Goal: Task Accomplishment & Management: Manage account settings

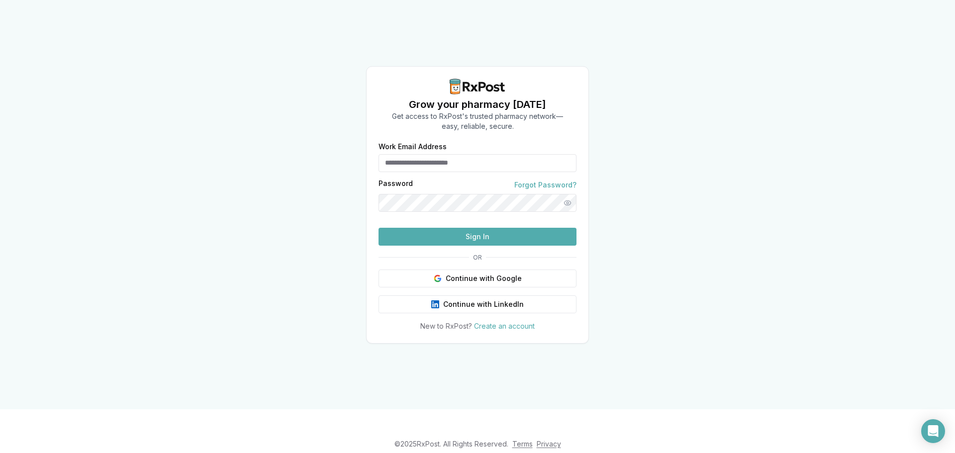
type input "**********"
click at [491, 246] on button "Sign In" at bounding box center [477, 237] width 198 height 18
click at [448, 246] on button "Sign In" at bounding box center [477, 237] width 198 height 18
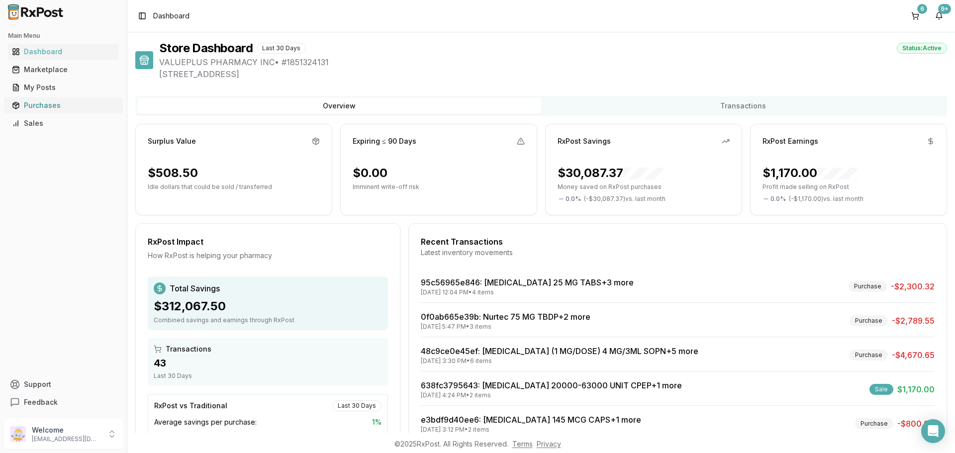
click at [51, 106] on div "Purchases" at bounding box center [63, 105] width 103 height 10
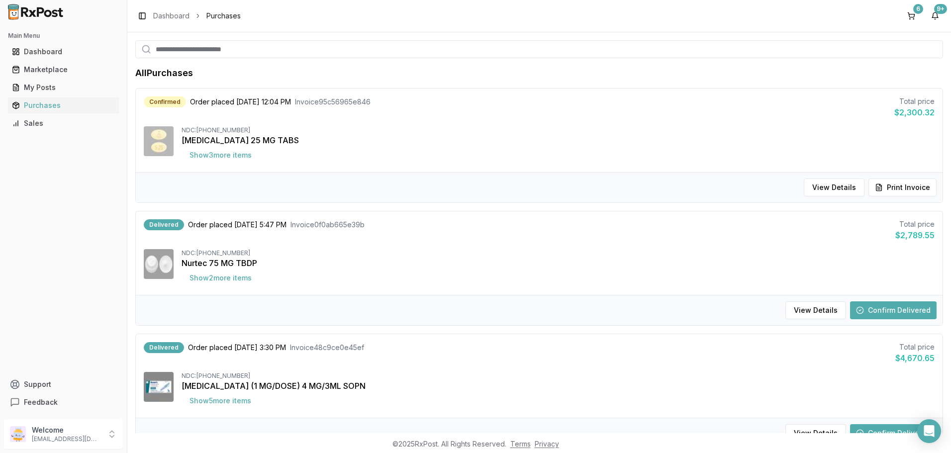
scroll to position [149, 0]
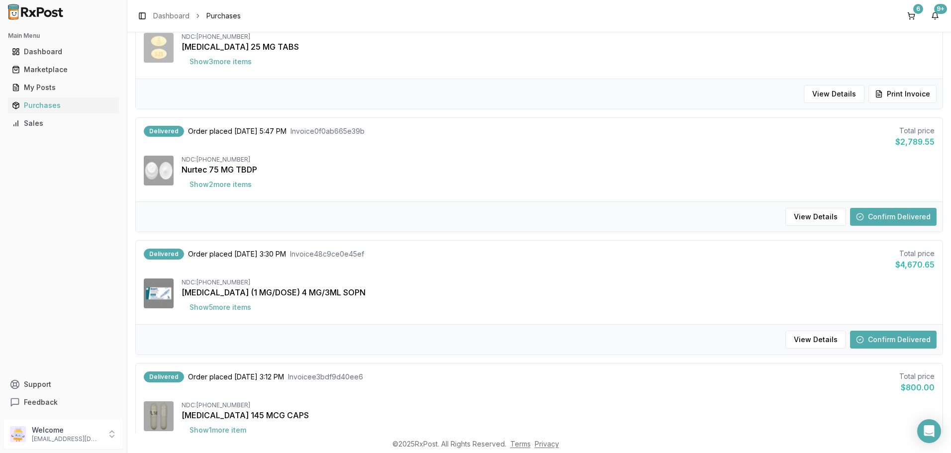
click at [883, 215] on button "Confirm Delivered" at bounding box center [893, 217] width 87 height 18
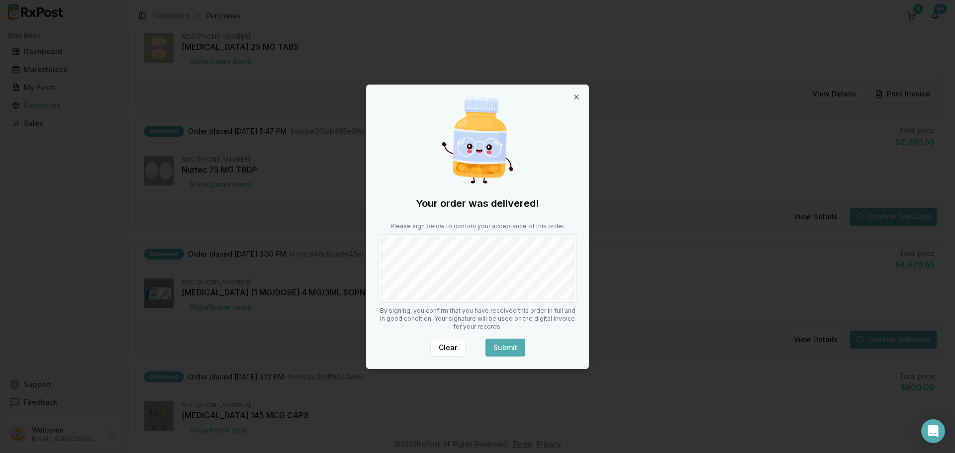
click at [511, 344] on button "Submit" at bounding box center [505, 348] width 40 height 18
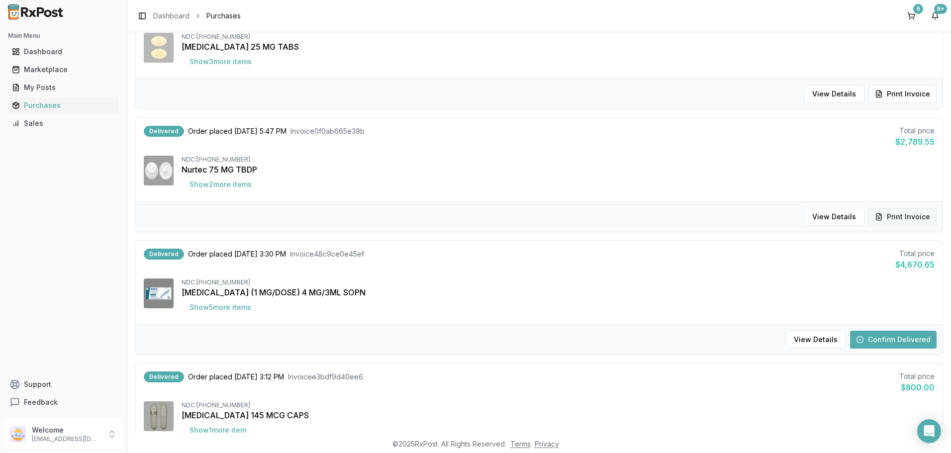
click at [886, 217] on button "Print Invoice" at bounding box center [902, 217] width 68 height 18
